Goal: Check status: Check status

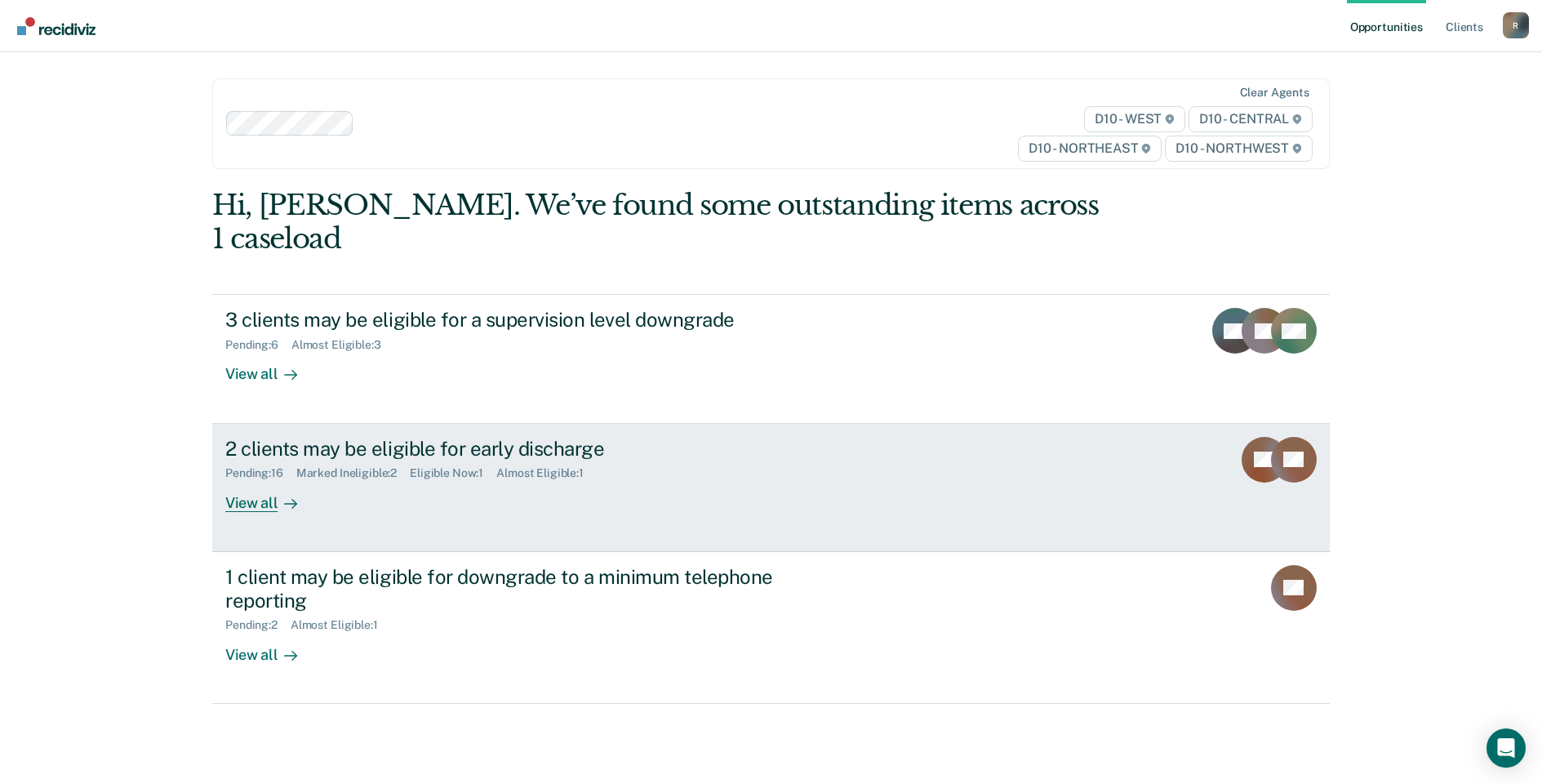
click at [464, 466] on div "Eligible Now : 1" at bounding box center [453, 473] width 87 height 14
